Goal: Transaction & Acquisition: Book appointment/travel/reservation

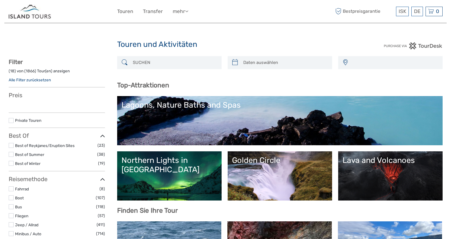
select select
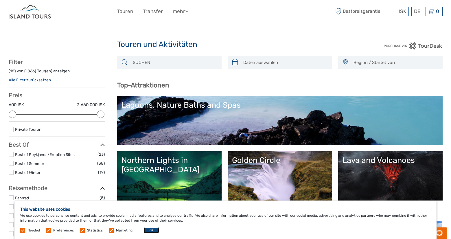
click at [151, 230] on button "OK" at bounding box center [151, 230] width 15 height 6
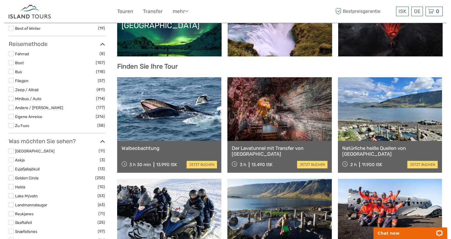
scroll to position [142, 0]
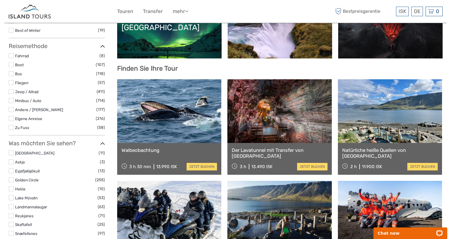
click at [10, 119] on label at bounding box center [11, 118] width 5 height 5
click at [0, 0] on input "checkbox" at bounding box center [0, 0] width 0 height 0
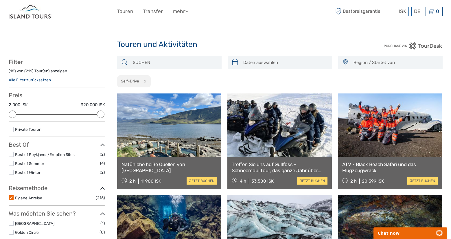
click at [12, 163] on label at bounding box center [11, 163] width 5 height 5
click at [0, 0] on input "checkbox" at bounding box center [0, 0] width 0 height 0
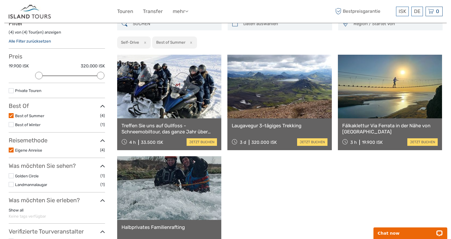
scroll to position [38, 0]
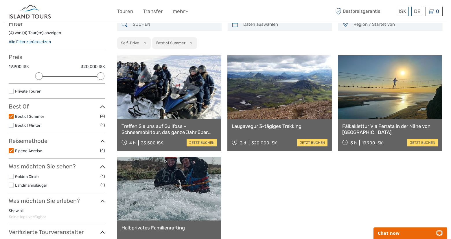
click at [282, 98] on link at bounding box center [279, 87] width 104 height 64
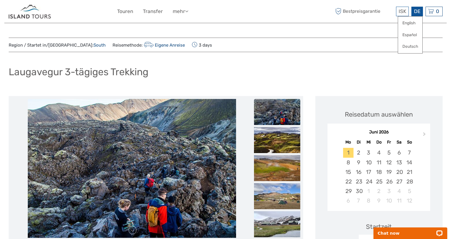
click at [419, 10] on div "DE English Español Deutsch" at bounding box center [417, 12] width 12 height 10
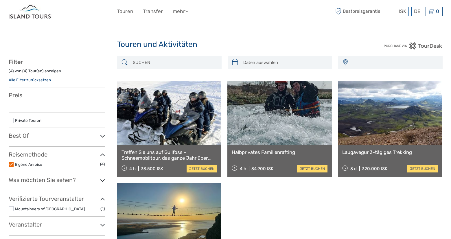
select select
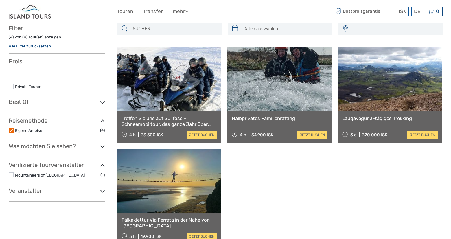
scroll to position [34, 0]
select select
